Goal: Navigation & Orientation: Find specific page/section

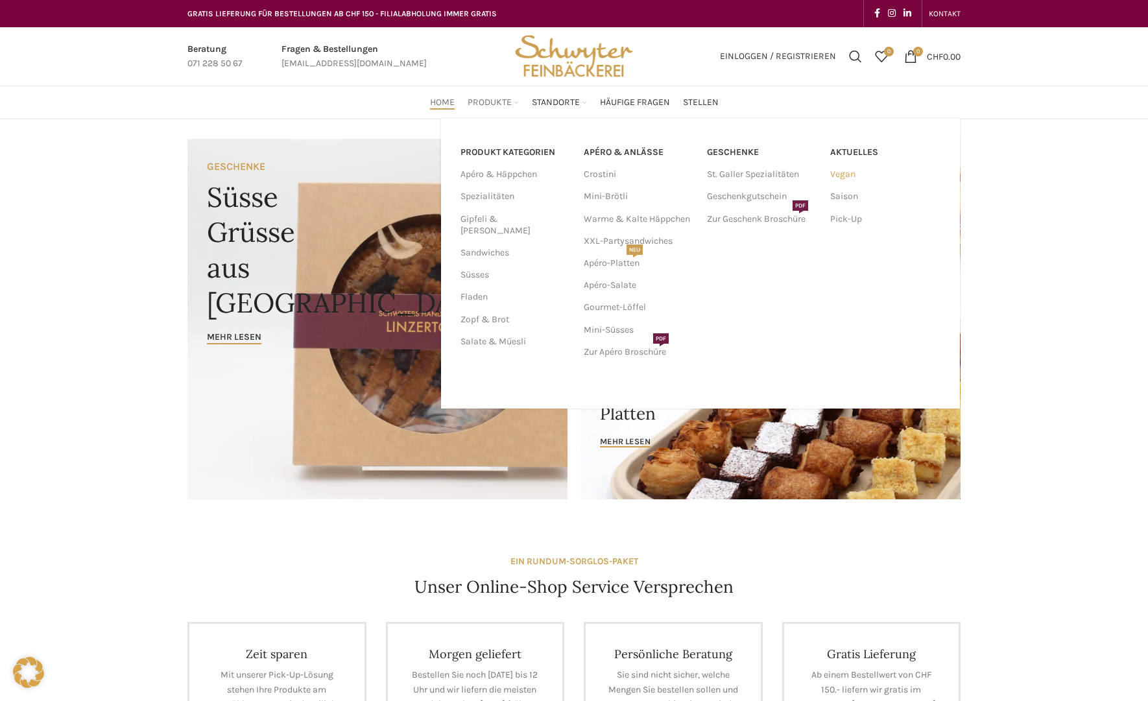
click at [840, 174] on link "Vegan" at bounding box center [885, 175] width 110 height 22
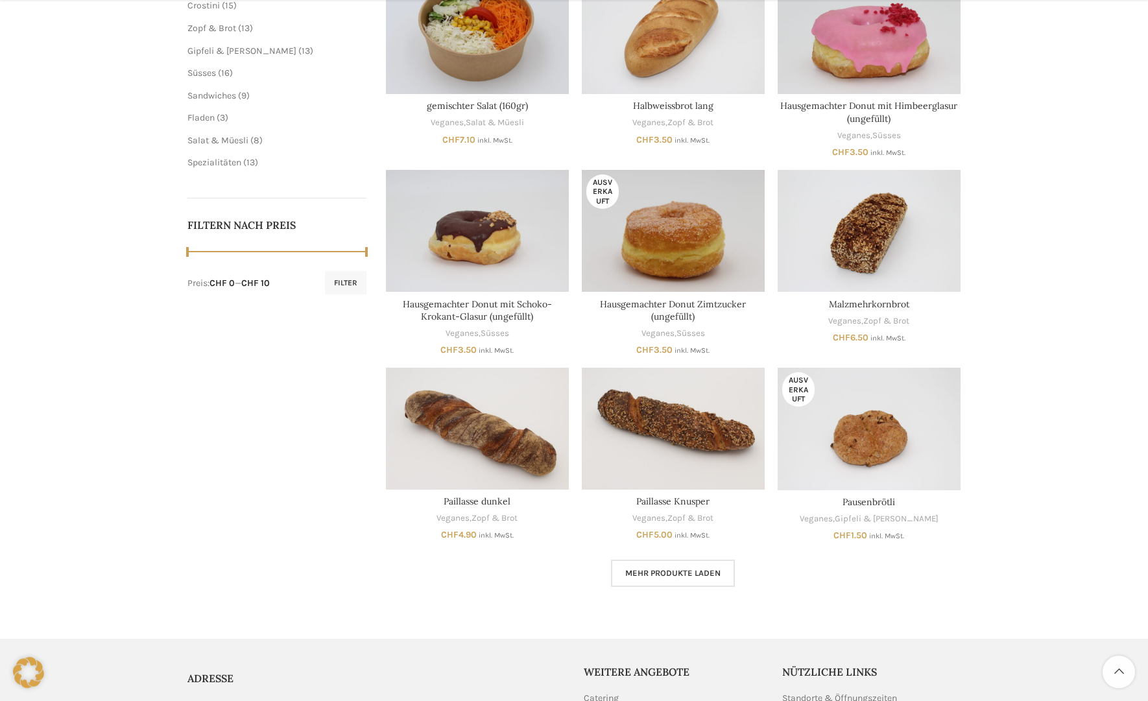
scroll to position [463, 0]
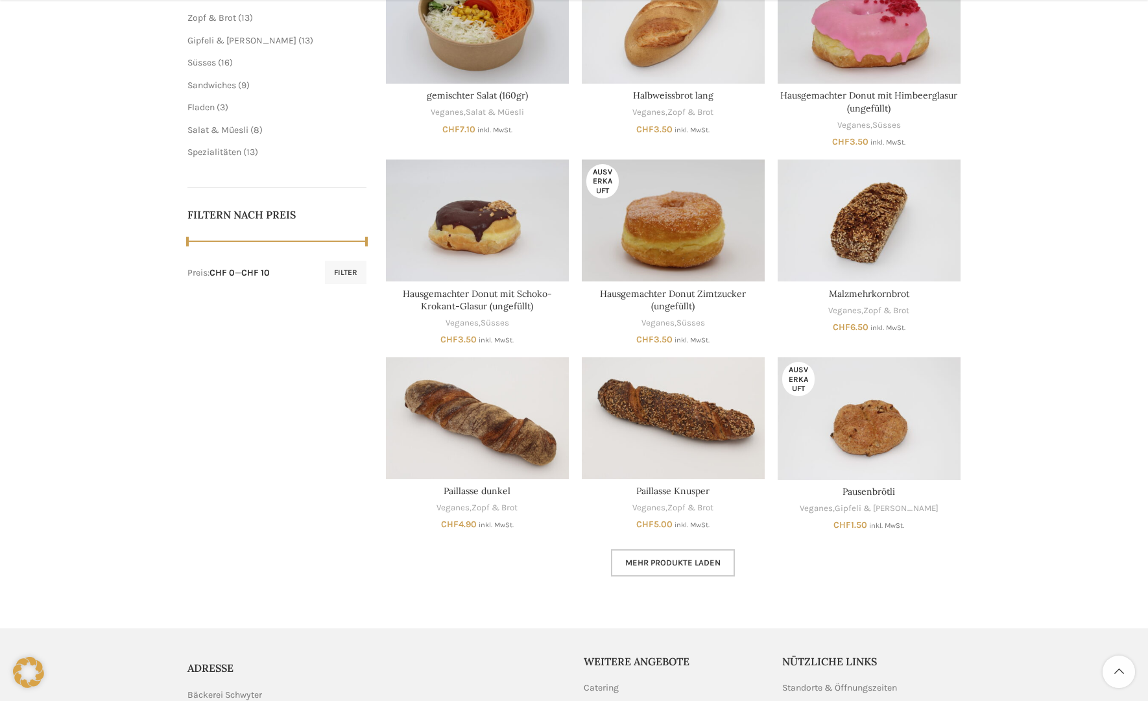
click at [646, 561] on span "Mehr Produkte laden" at bounding box center [672, 563] width 95 height 10
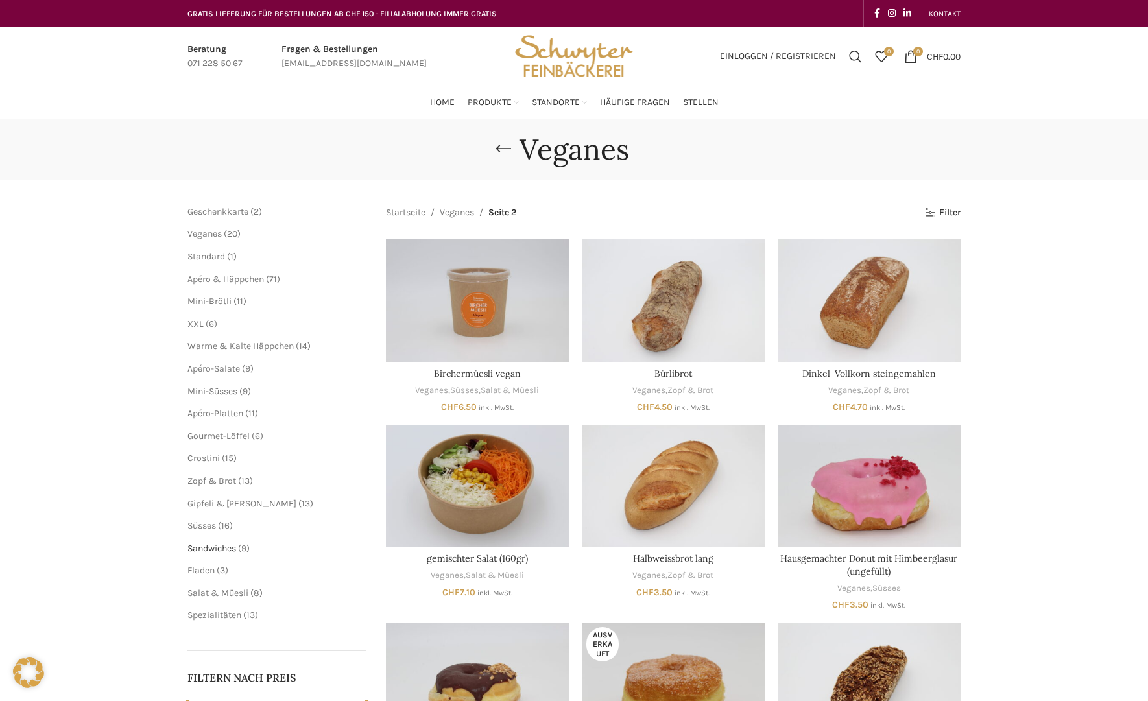
click at [222, 550] on span "Sandwiches" at bounding box center [212, 548] width 49 height 11
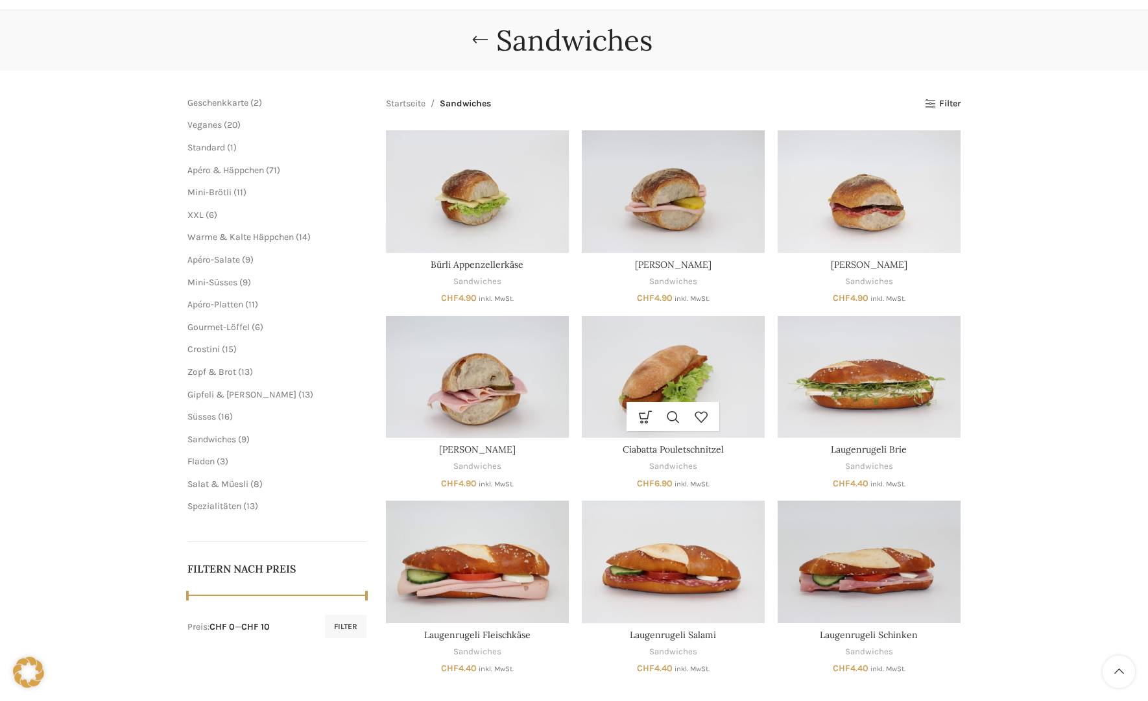
scroll to position [132, 0]
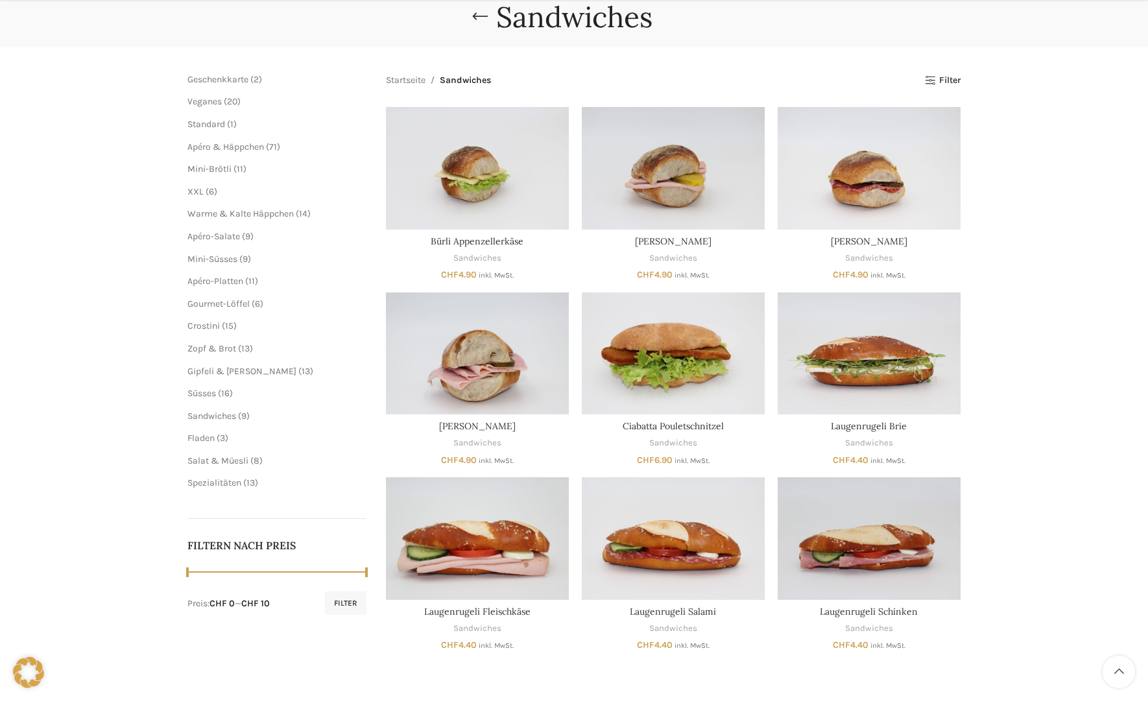
click at [1058, 494] on div "Sandwiches Schliessen Geschenkkarte 2 2 Produkte Veganes 20 20 Produkte Standar…" at bounding box center [574, 331] width 1148 height 689
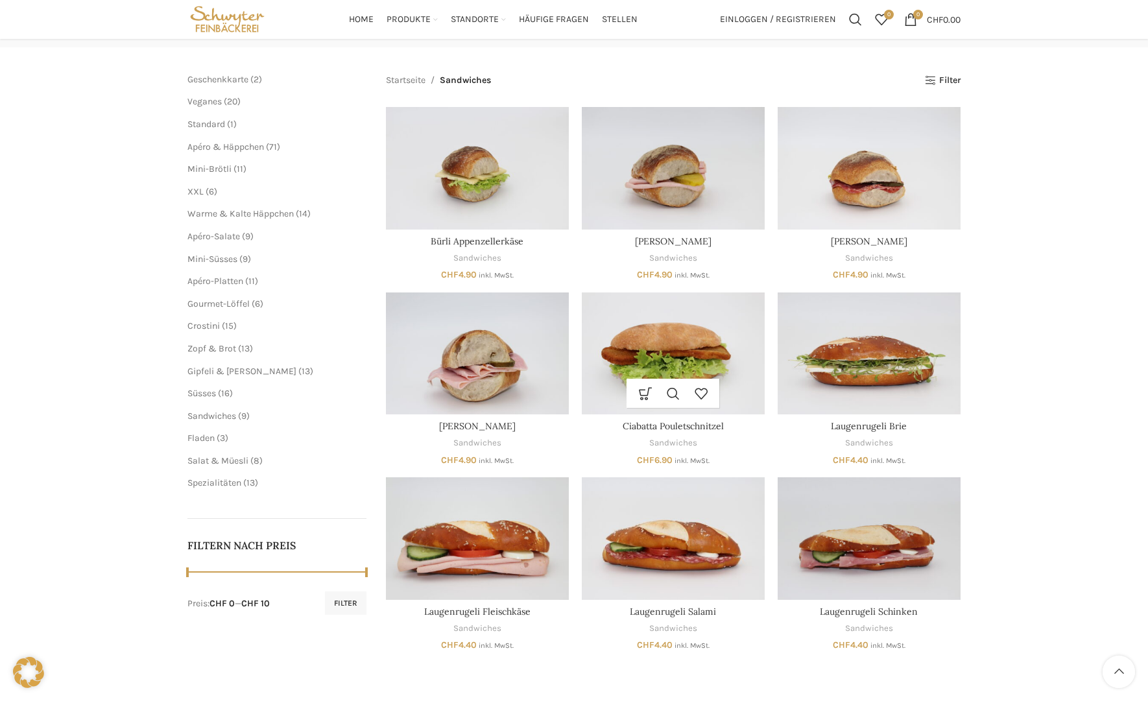
scroll to position [0, 0]
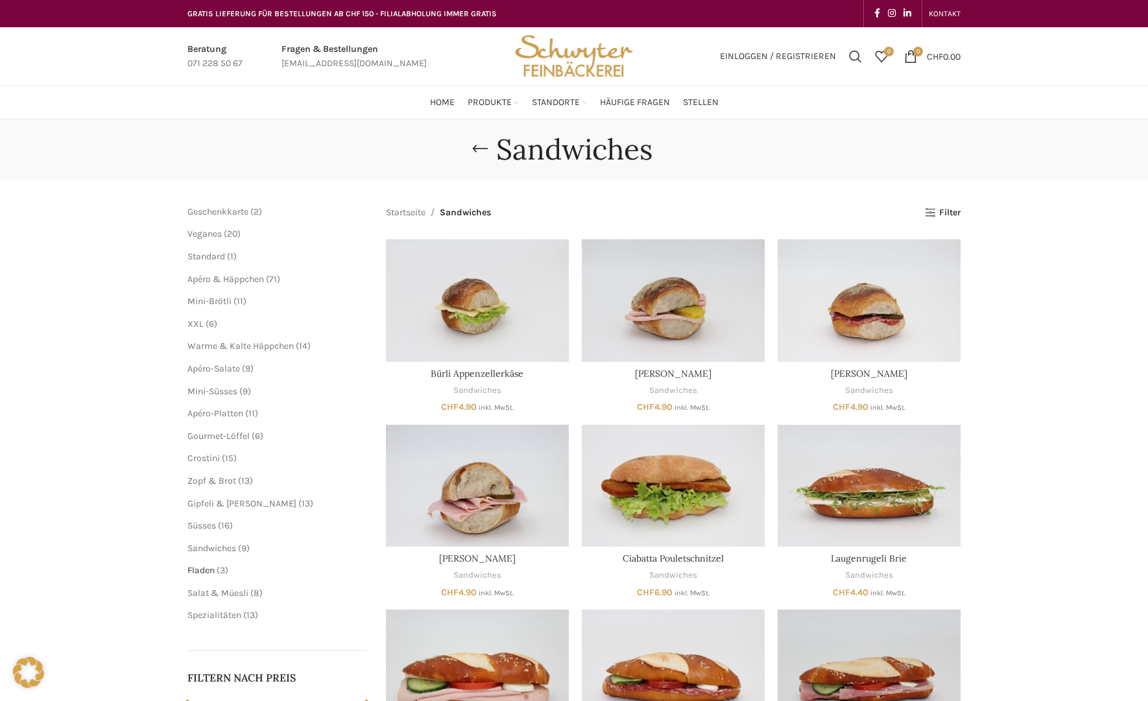
click at [197, 574] on span "Fladen" at bounding box center [201, 570] width 27 height 11
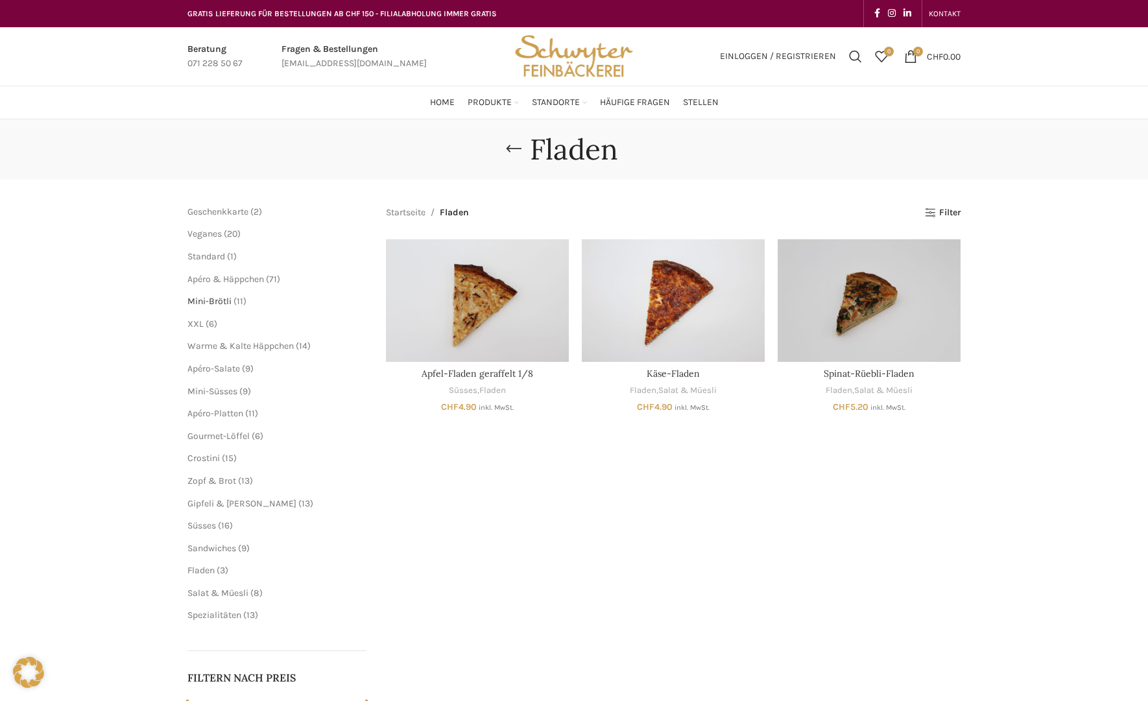
click at [221, 298] on span "Mini-Brötli" at bounding box center [210, 301] width 44 height 11
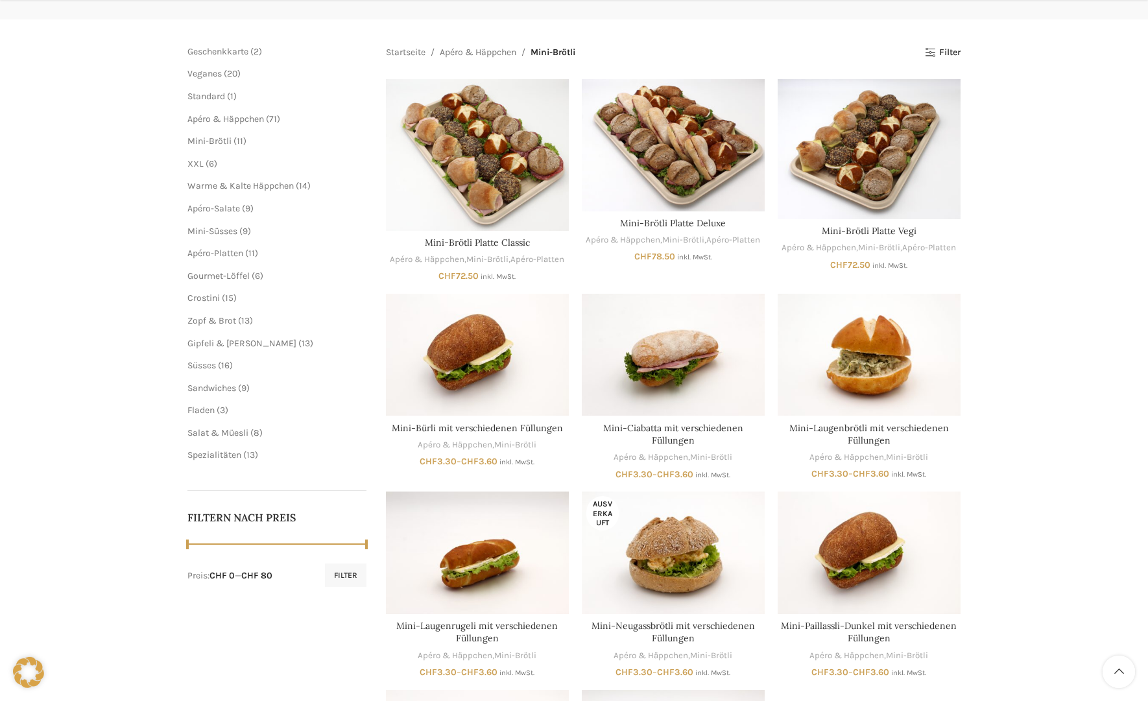
scroll to position [66, 0]
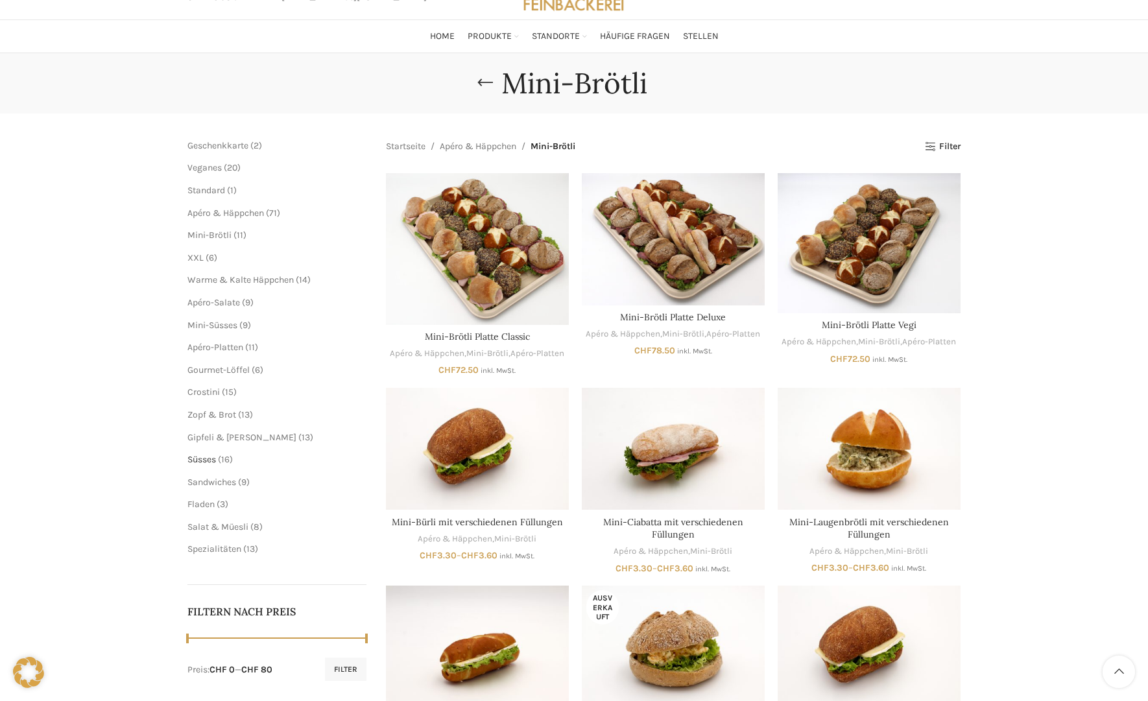
click at [213, 460] on span "Süsses" at bounding box center [202, 459] width 29 height 11
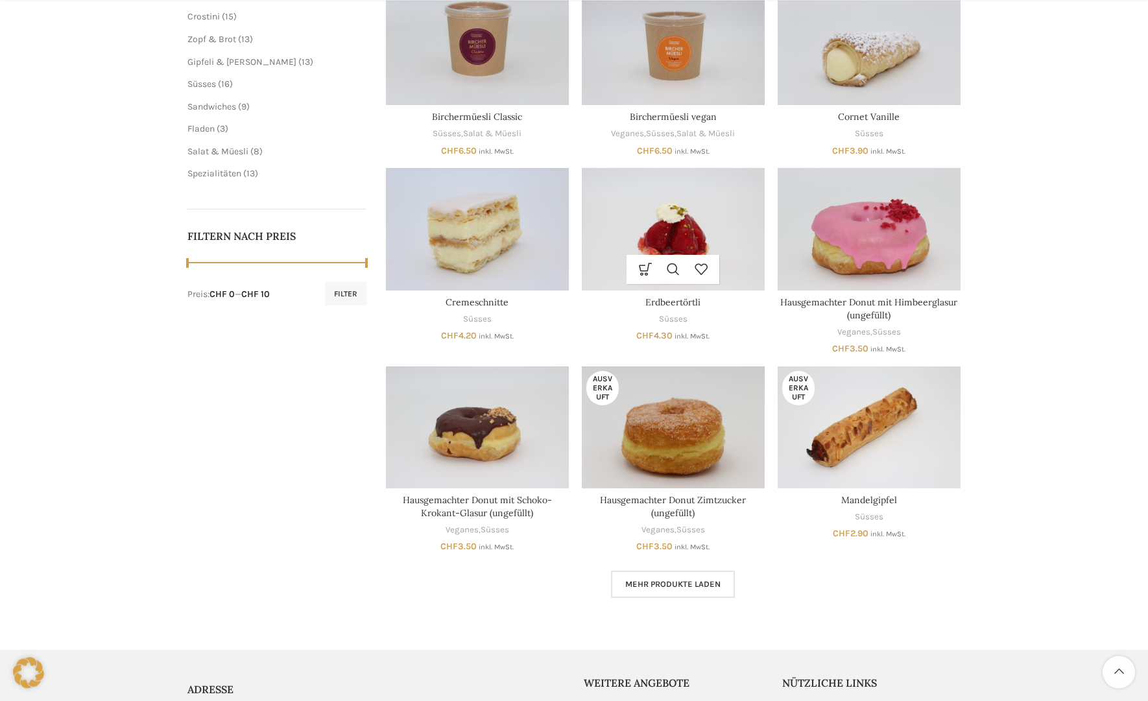
scroll to position [463, 0]
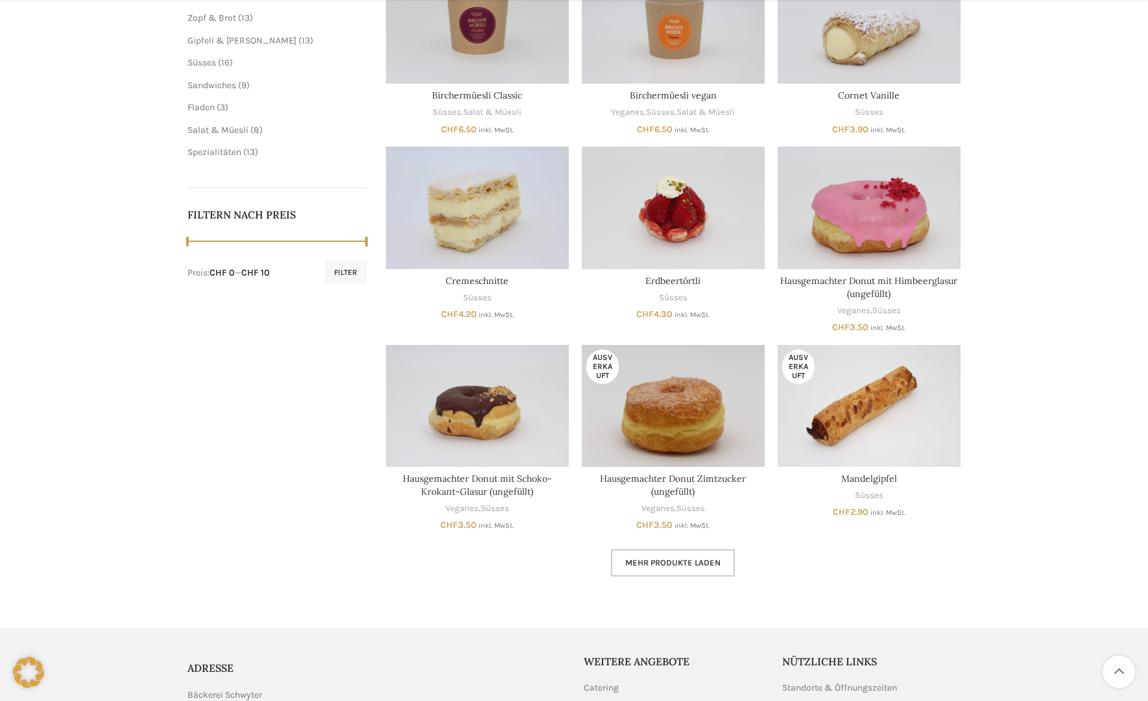
click at [653, 561] on span "Mehr Produkte laden" at bounding box center [672, 563] width 95 height 10
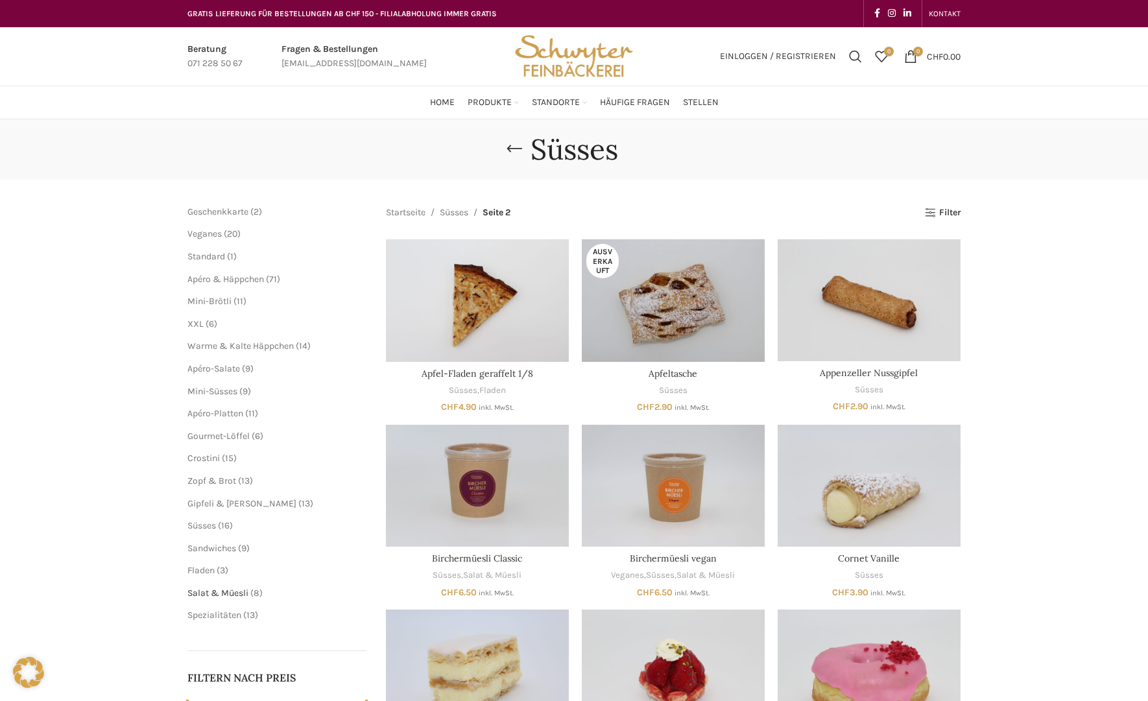
click at [229, 594] on span "Salat & Müesli" at bounding box center [218, 593] width 61 height 11
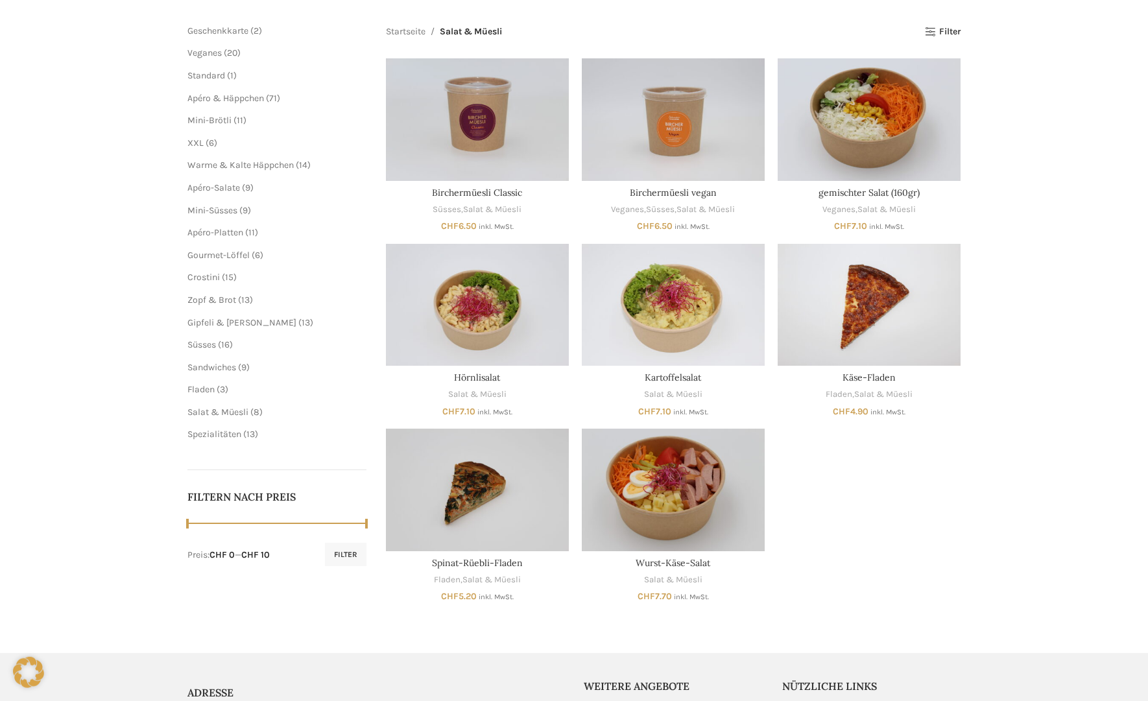
scroll to position [199, 0]
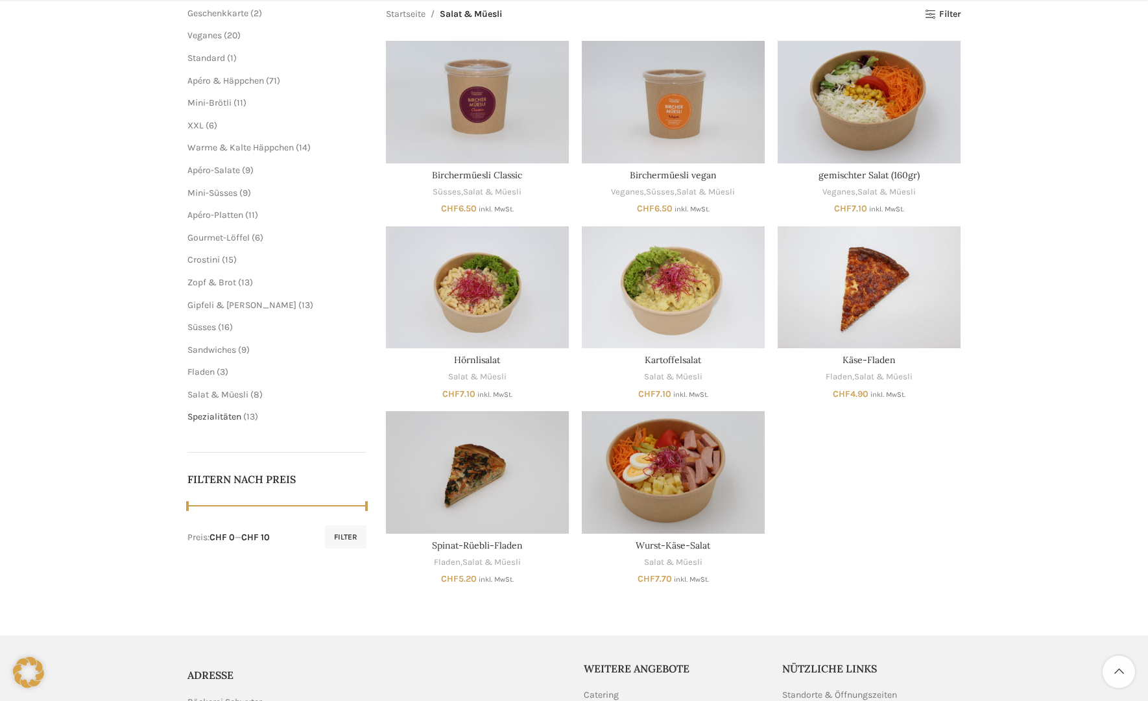
click at [212, 420] on span "Spezialitäten" at bounding box center [215, 416] width 54 height 11
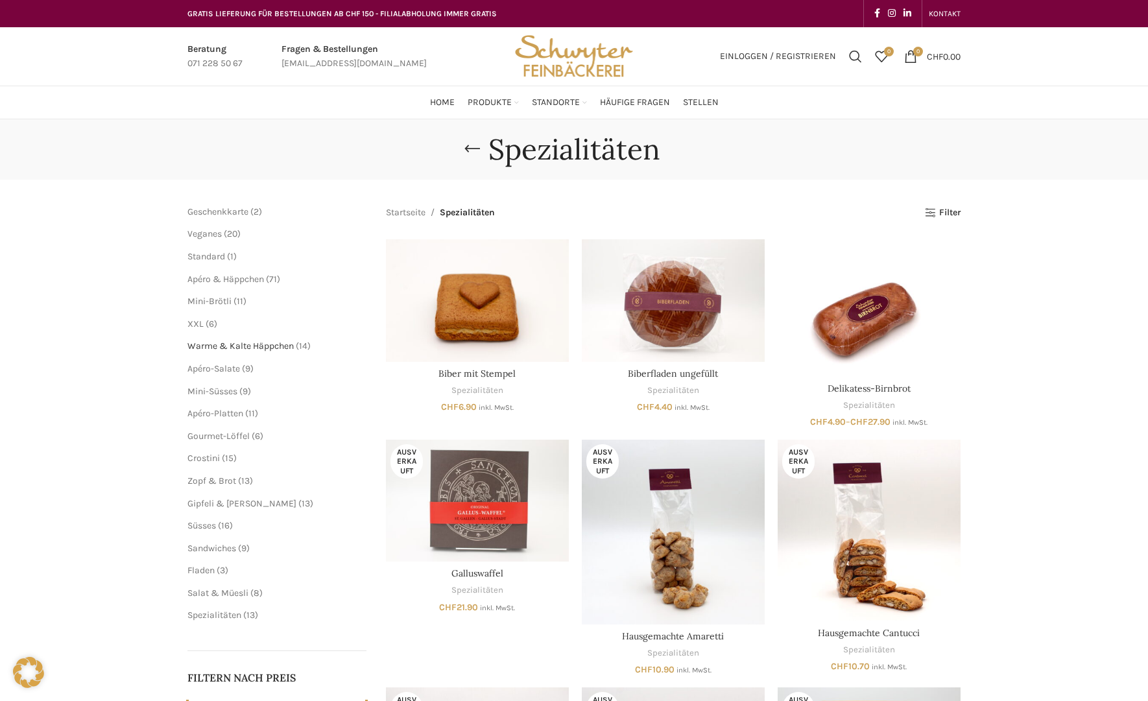
click at [236, 344] on span "Warme & Kalte Häppchen" at bounding box center [241, 346] width 106 height 11
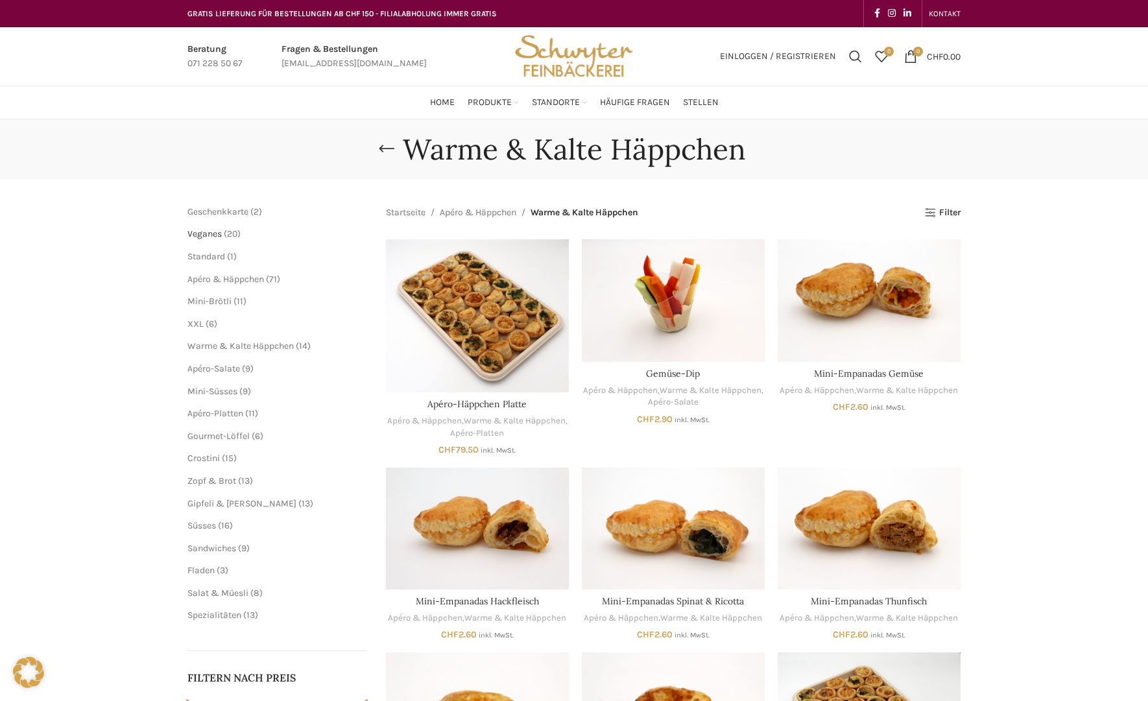
click at [214, 234] on span "Veganes" at bounding box center [205, 233] width 34 height 11
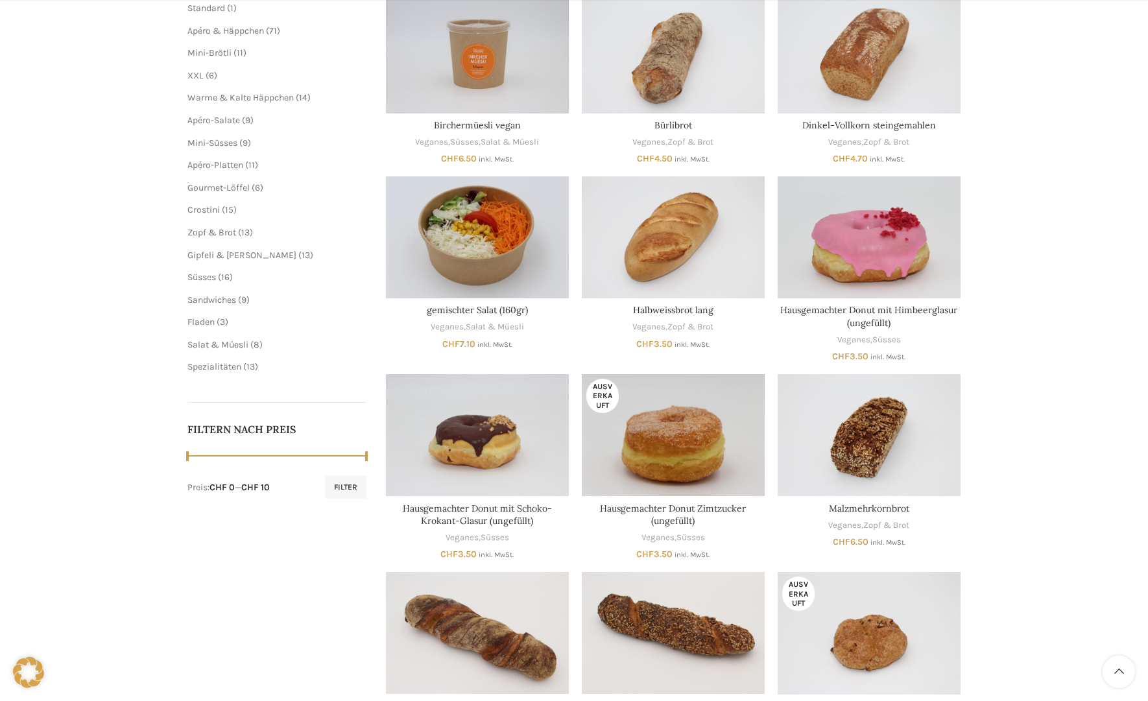
scroll to position [265, 0]
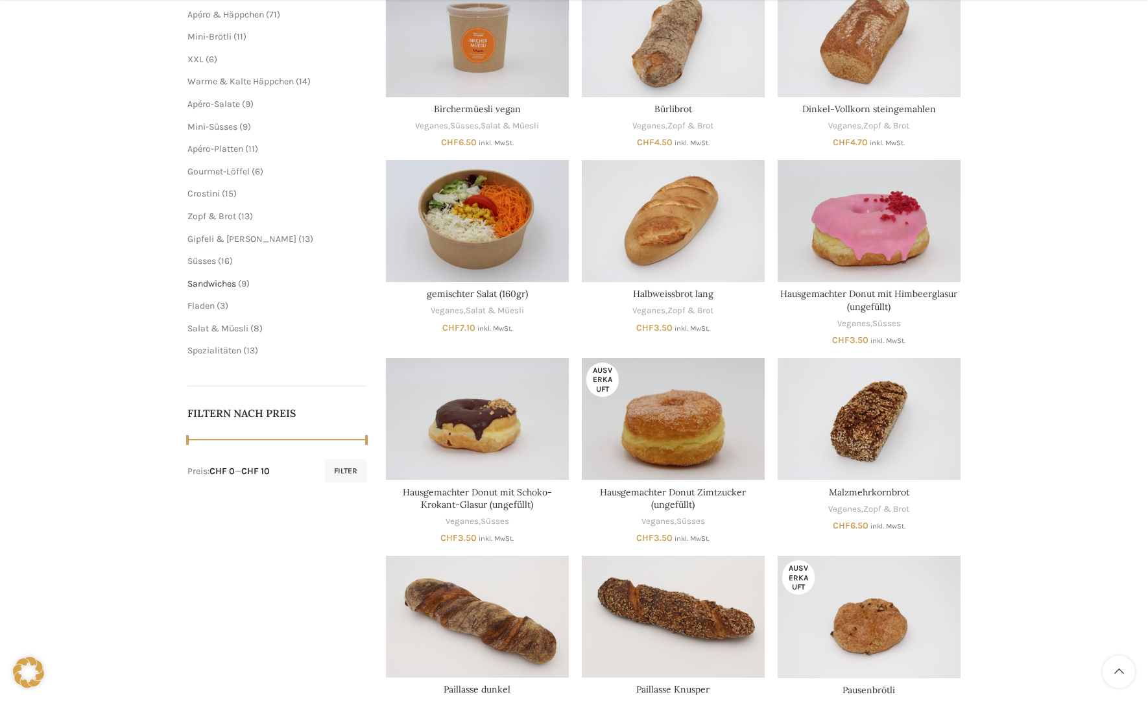
click at [215, 280] on span "Sandwiches" at bounding box center [212, 283] width 49 height 11
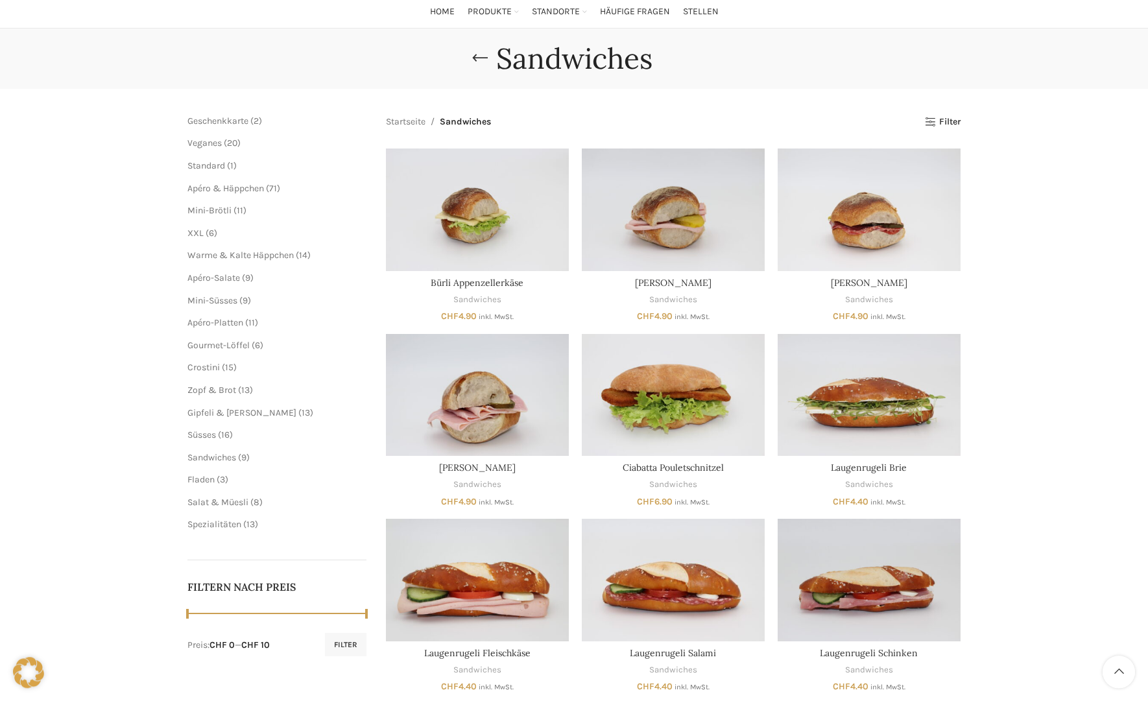
scroll to position [66, 0]
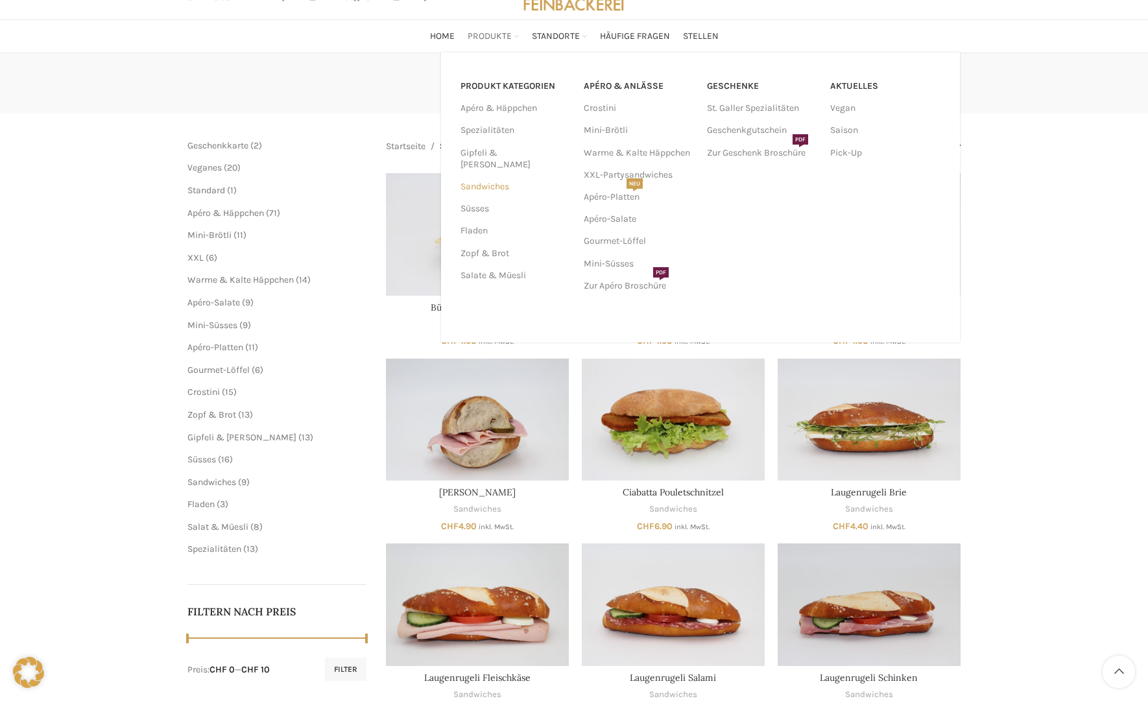
click at [485, 180] on link "Sandwiches" at bounding box center [515, 187] width 108 height 22
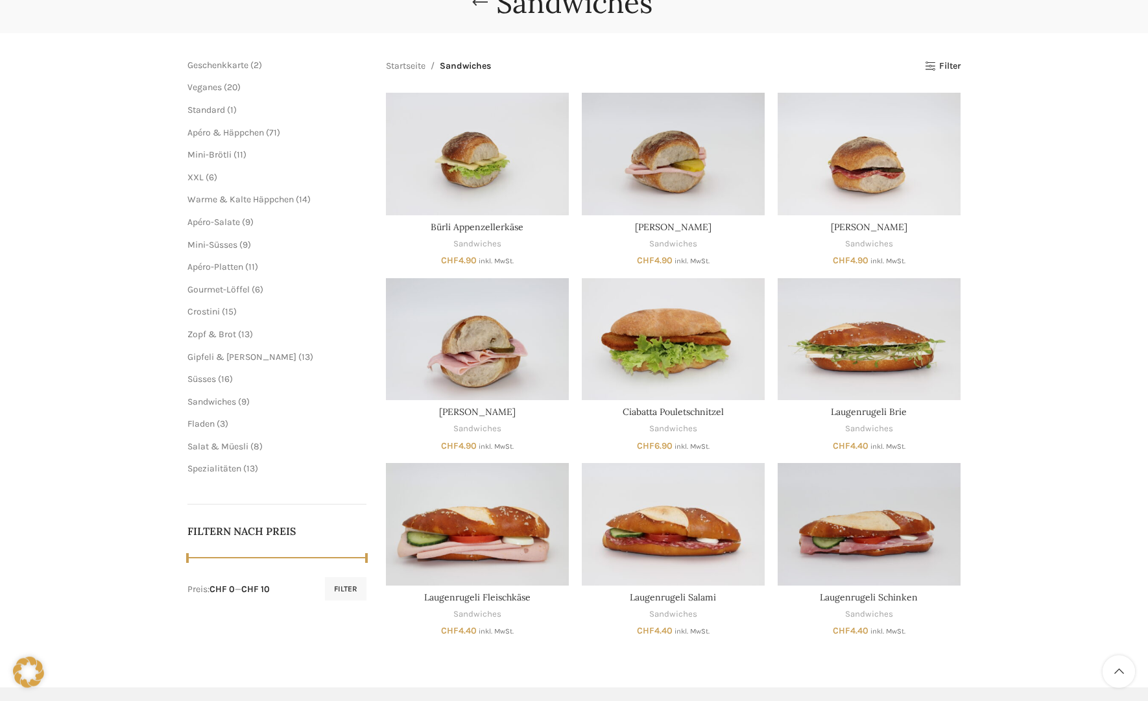
scroll to position [66, 0]
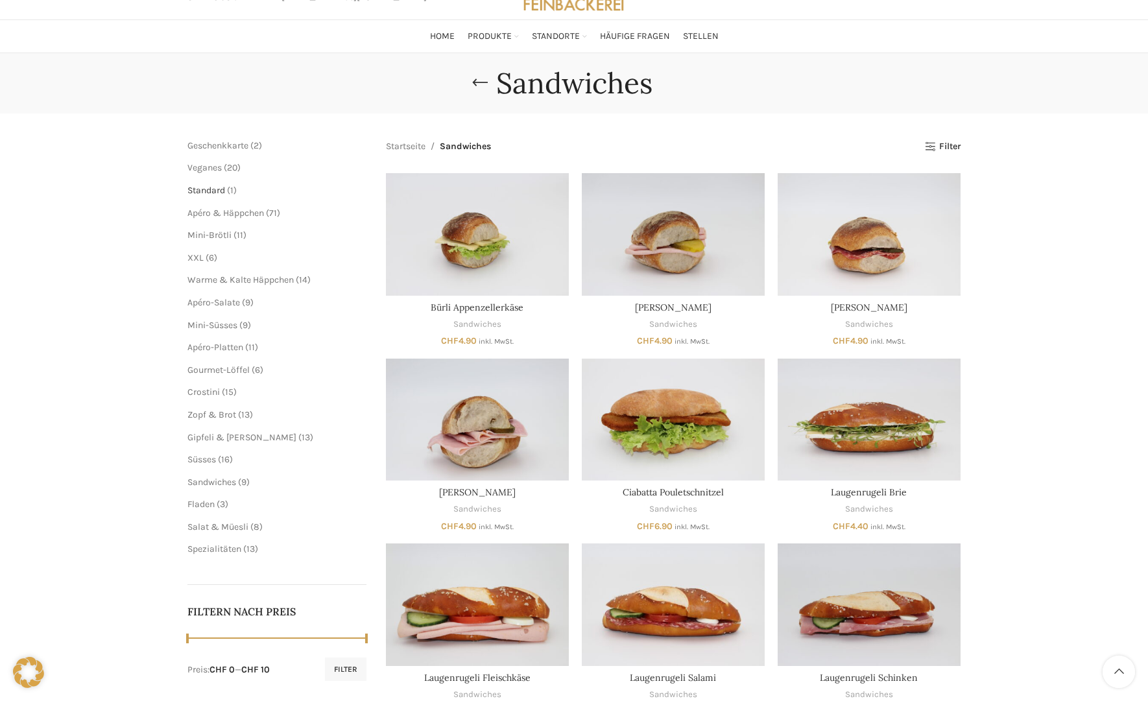
click at [210, 190] on span "Standard" at bounding box center [207, 190] width 38 height 11
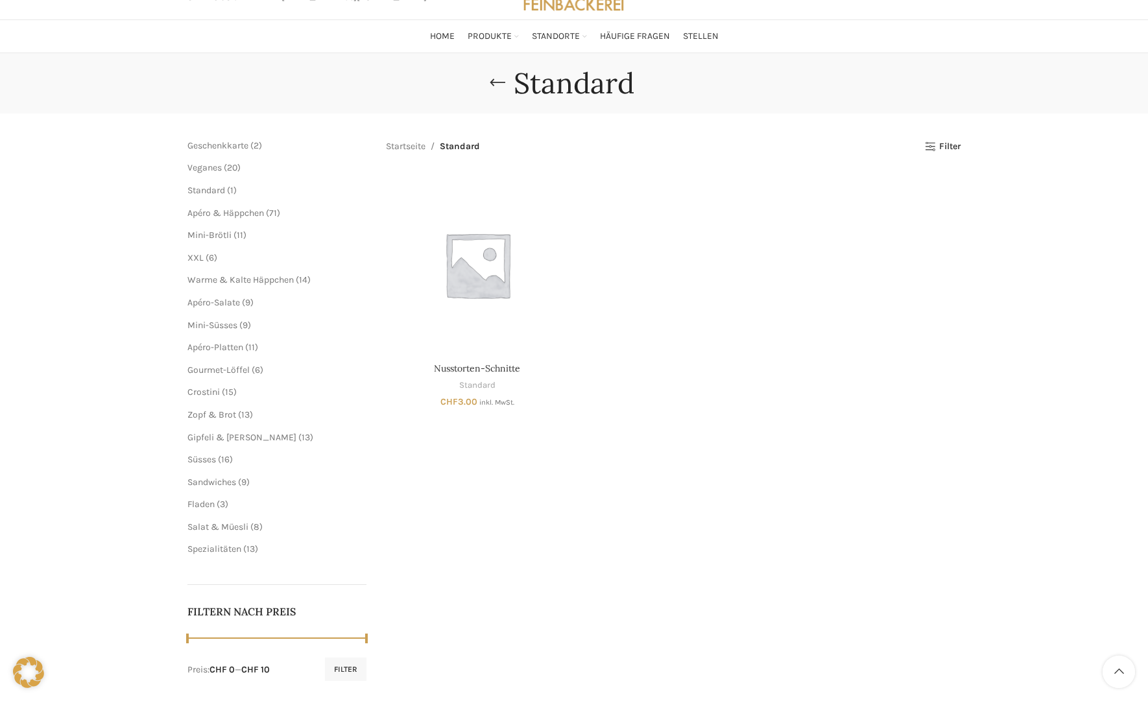
scroll to position [132, 0]
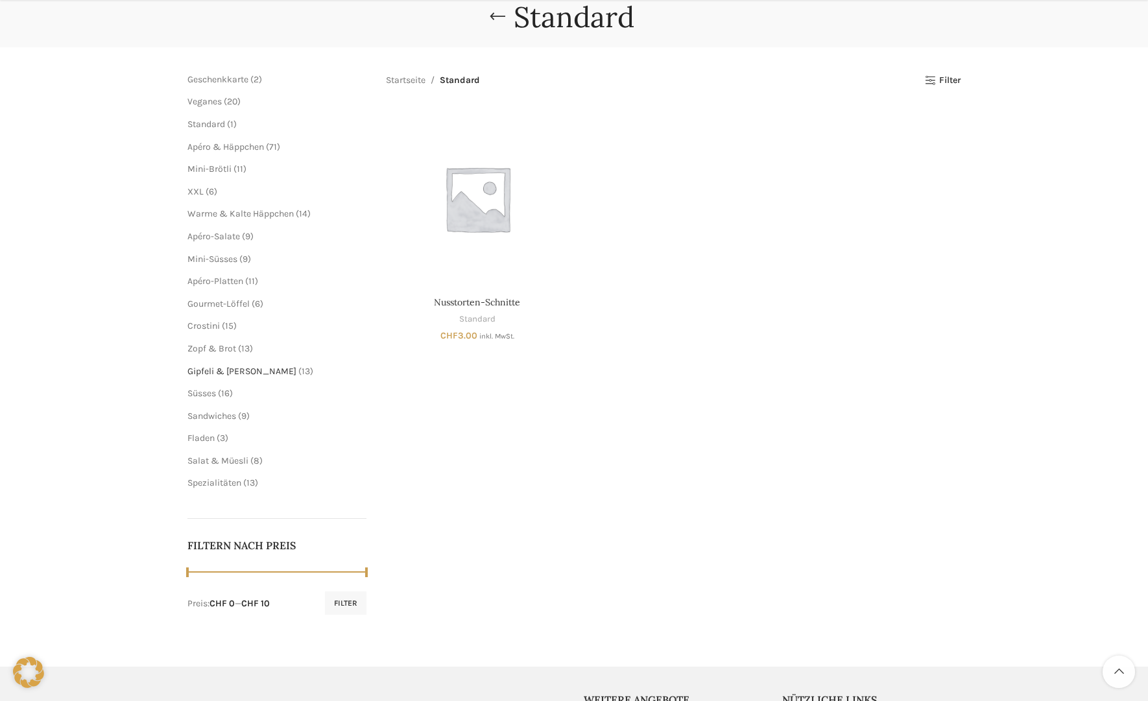
click at [213, 369] on span "Gipfeli & [PERSON_NAME]" at bounding box center [242, 371] width 109 height 11
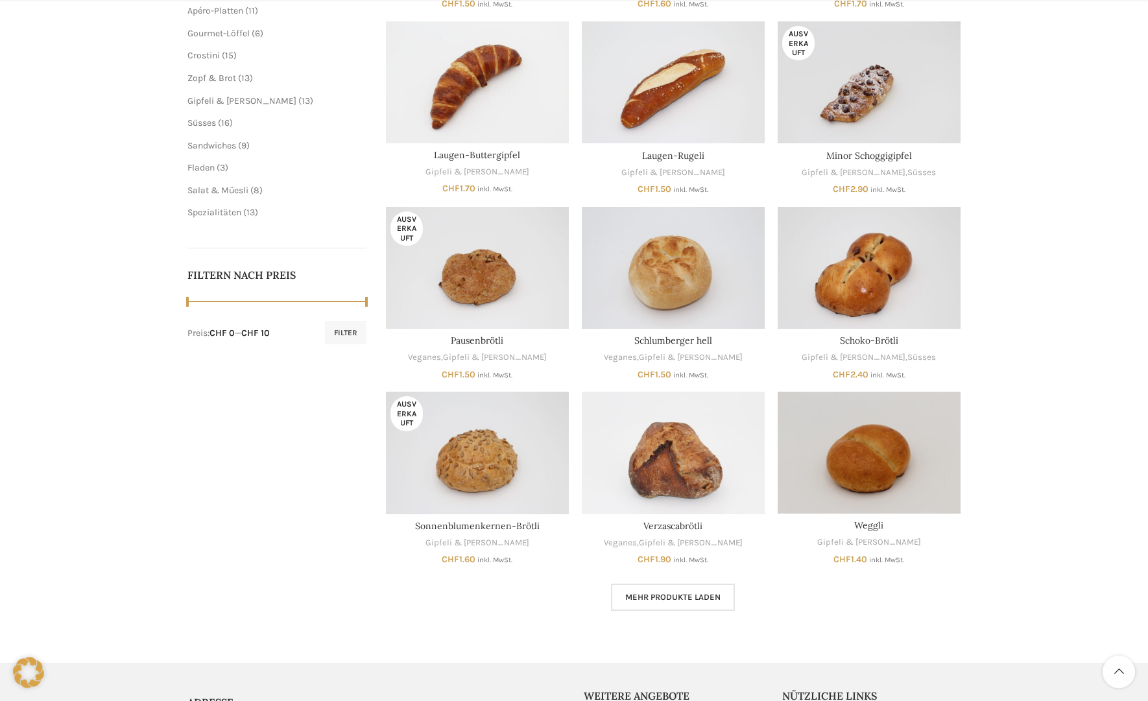
scroll to position [463, 0]
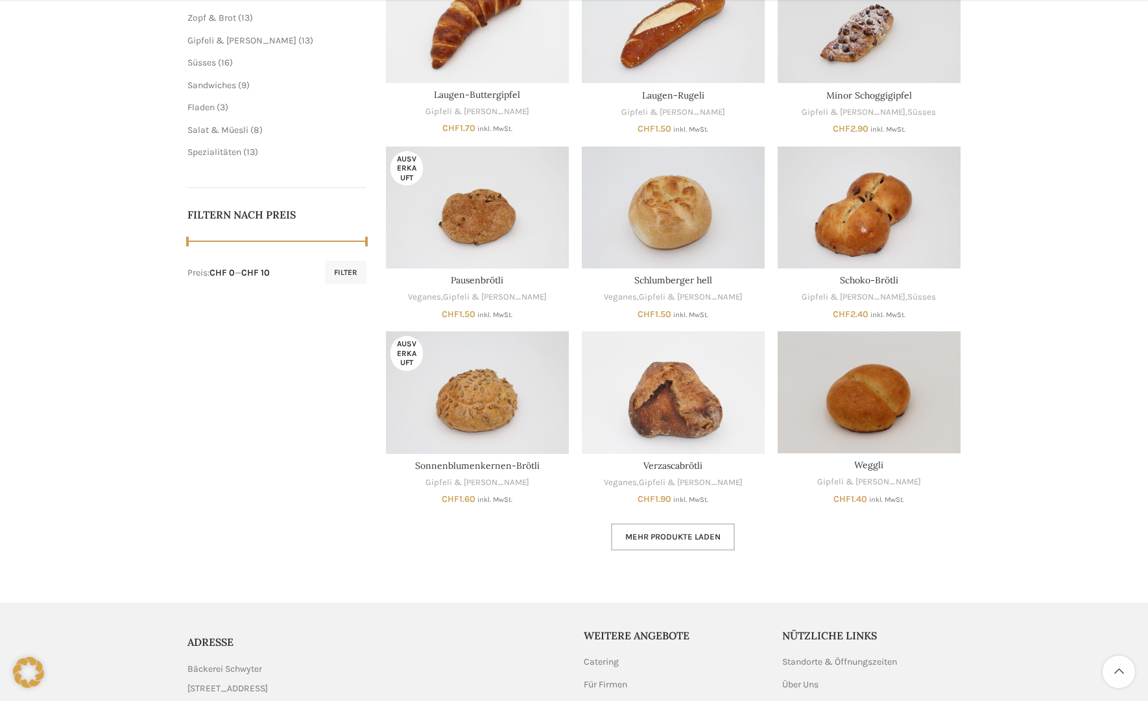
click at [688, 538] on span "Mehr Produkte laden" at bounding box center [672, 537] width 95 height 10
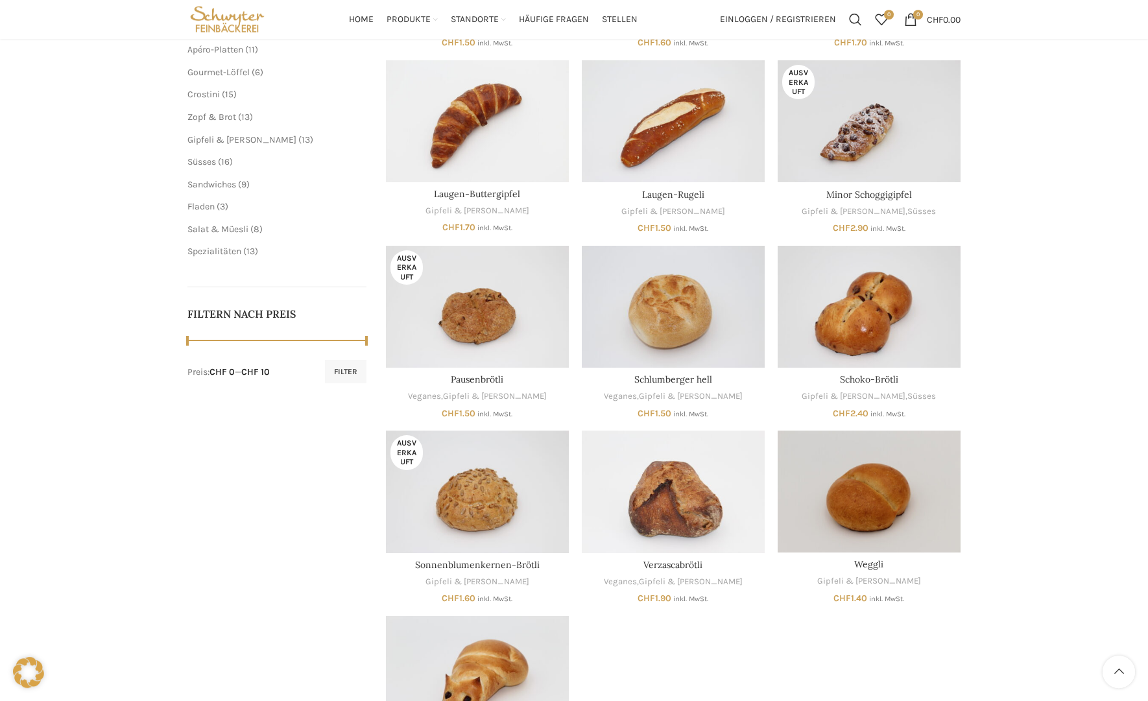
scroll to position [331, 0]
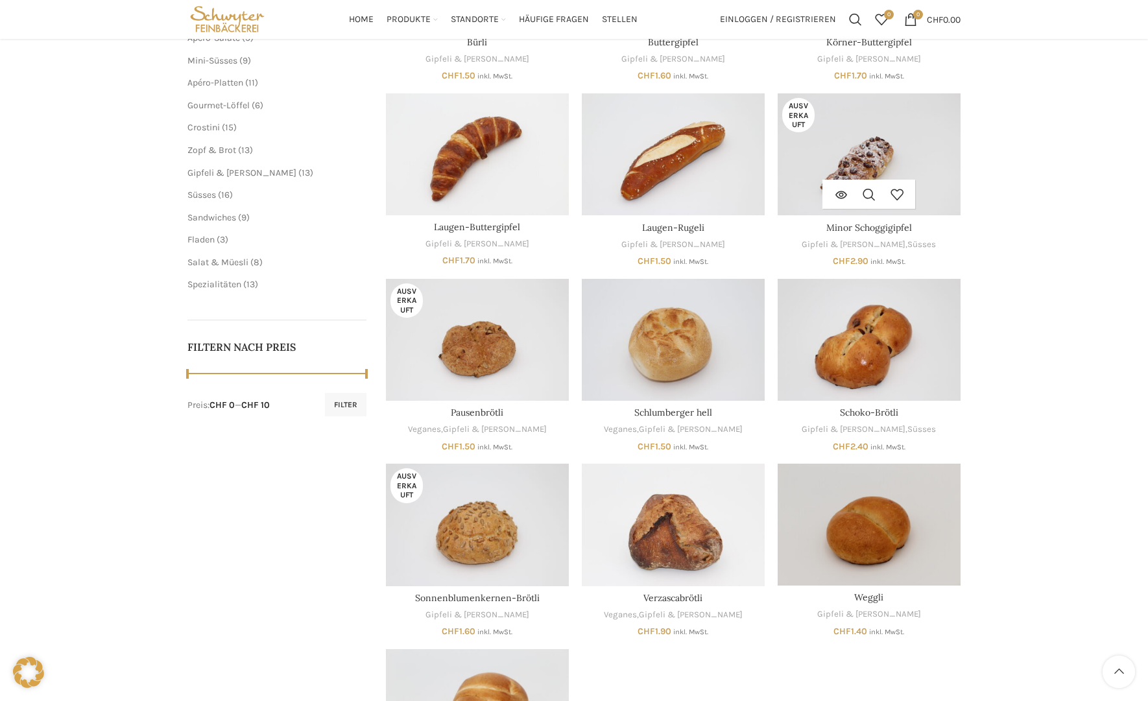
click at [915, 231] on h3 "Minor Schoggigipfel" at bounding box center [869, 228] width 183 height 13
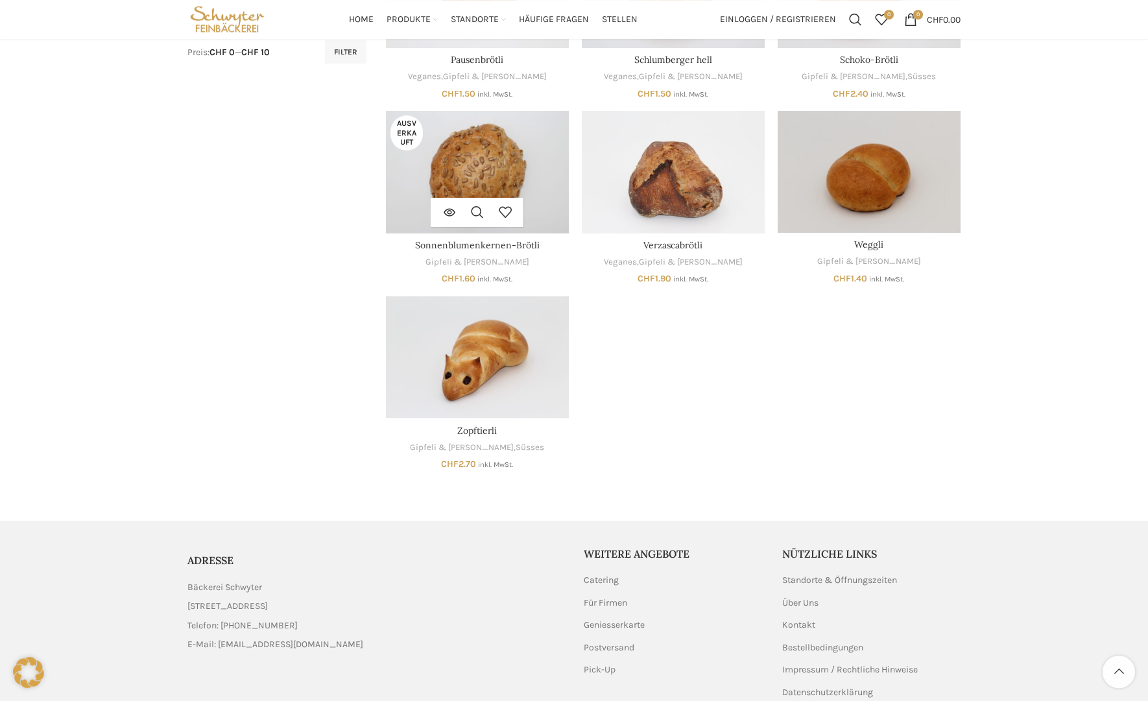
scroll to position [749, 0]
